Goal: Find specific page/section: Find specific page/section

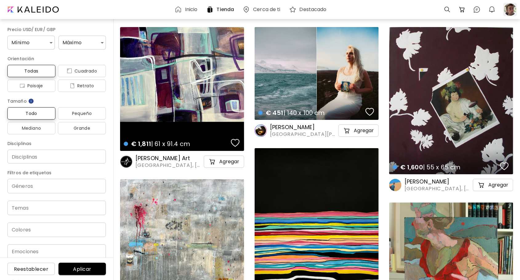
click at [512, 12] on div at bounding box center [510, 10] width 14 height 14
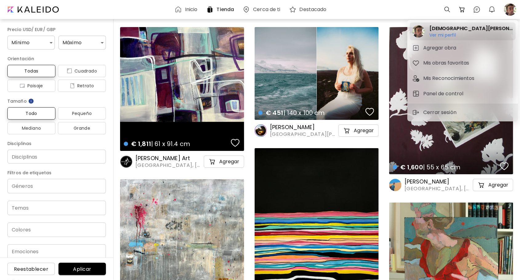
click at [449, 31] on h2 "[DEMOGRAPHIC_DATA][PERSON_NAME]" at bounding box center [471, 28] width 84 height 7
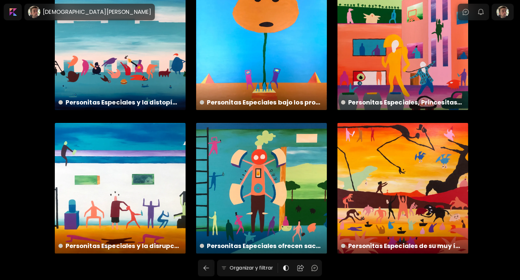
scroll to position [1489, 0]
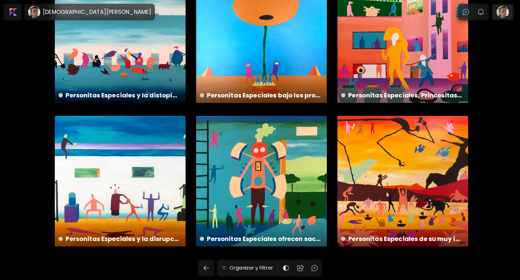
click at [507, 15] on div at bounding box center [503, 12] width 20 height 14
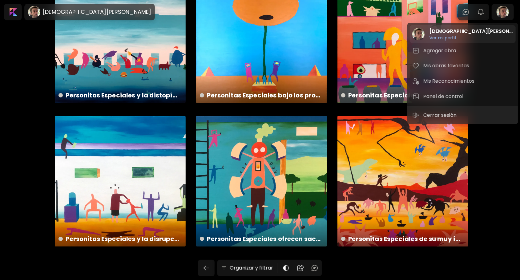
click at [464, 31] on div "[PERSON_NAME] Ver mi perfil Ver mi perfil" at bounding box center [463, 34] width 106 height 18
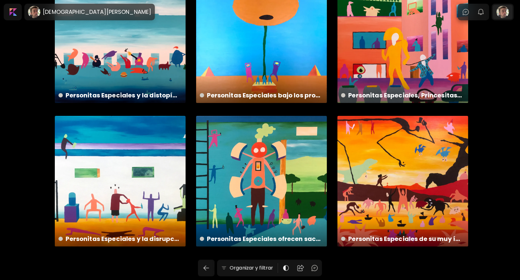
click at [508, 14] on div at bounding box center [503, 12] width 20 height 14
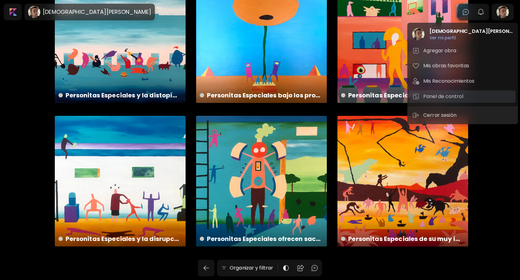
click at [448, 95] on h5 "Panel de control" at bounding box center [444, 96] width 42 height 7
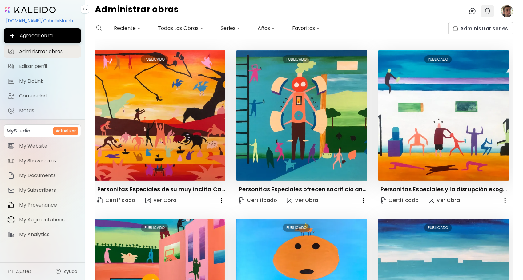
click at [491, 12] on img "button" at bounding box center [487, 10] width 7 height 7
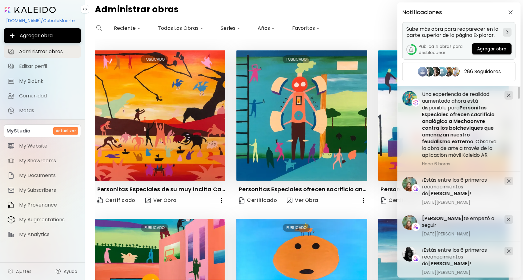
click at [509, 32] on div at bounding box center [507, 32] width 9 height 9
